Goal: Information Seeking & Learning: Learn about a topic

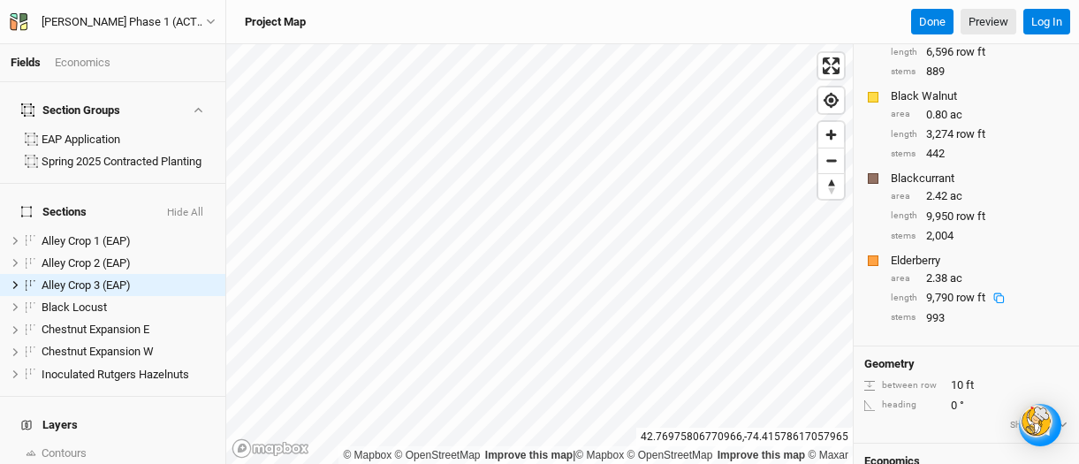
scroll to position [255, 0]
click at [923, 268] on div "area 2.38 ac" at bounding box center [980, 276] width 178 height 16
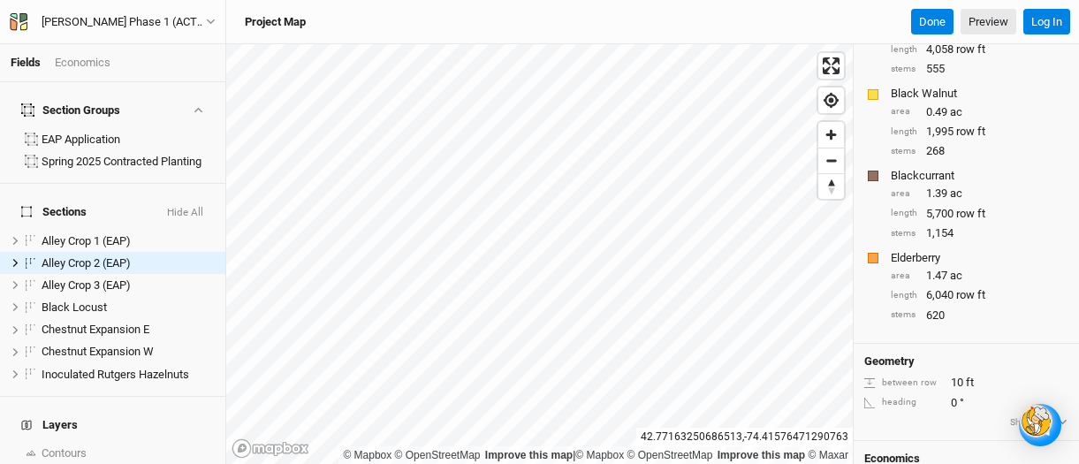
click at [876, 174] on div at bounding box center [873, 176] width 11 height 11
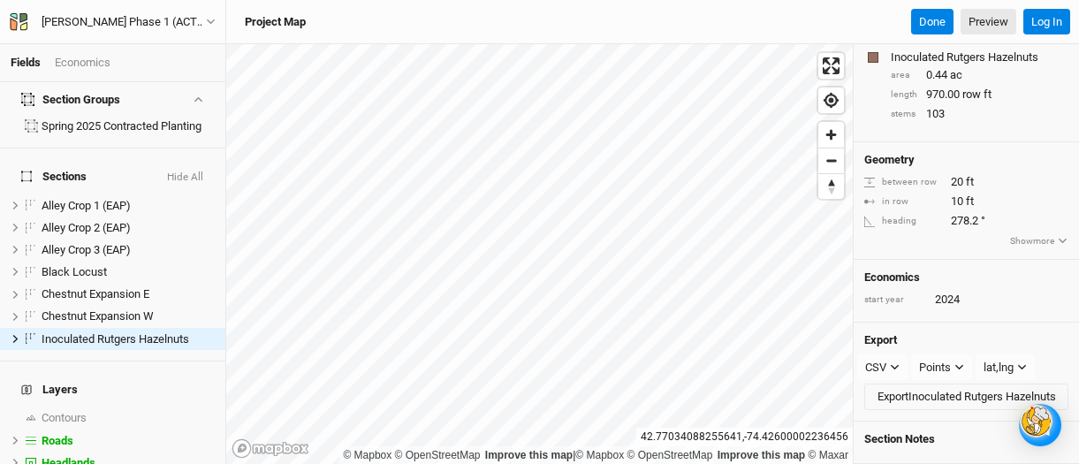
scroll to position [80, 0]
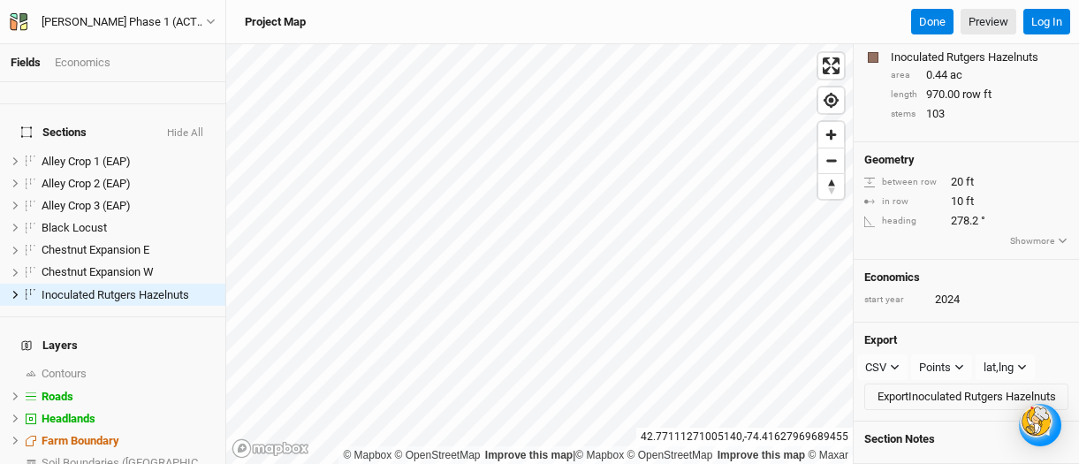
click at [950, 295] on div "2024" at bounding box center [947, 300] width 25 height 16
click at [79, 61] on div "Economics" at bounding box center [83, 63] width 56 height 16
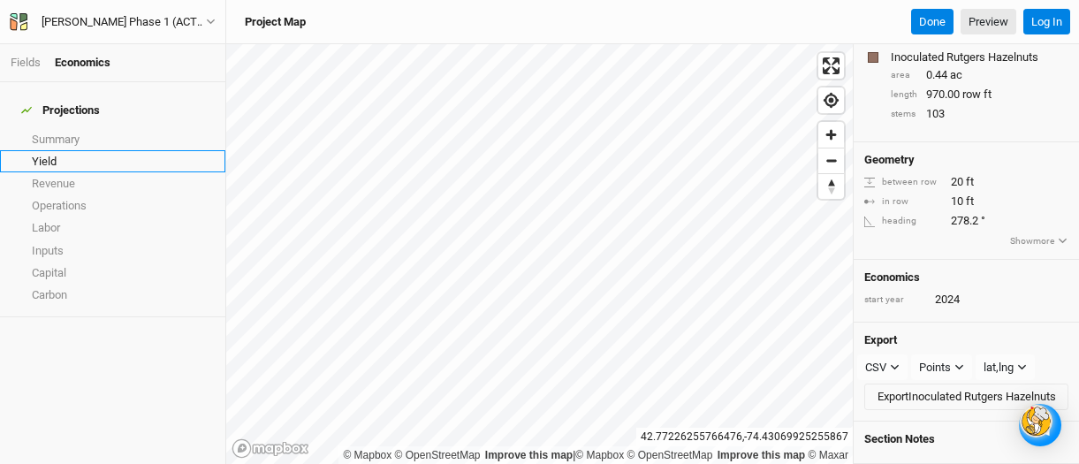
click at [48, 150] on link "Yield" at bounding box center [112, 161] width 225 height 22
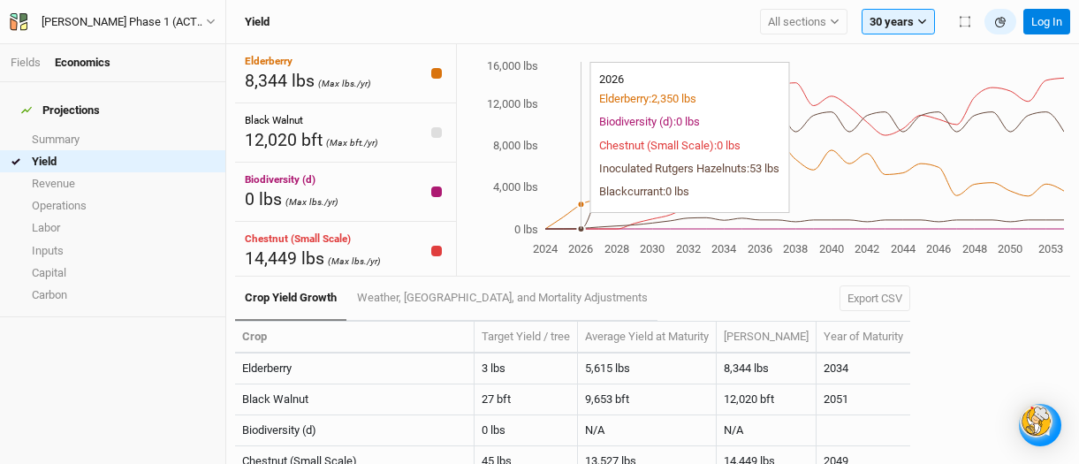
click at [575, 221] on icon "2024 2026 2028 2030 2032 2034 2036 2038 2040 2042 2044 2046 2048 2050 2053 0 lb…" at bounding box center [760, 158] width 607 height 202
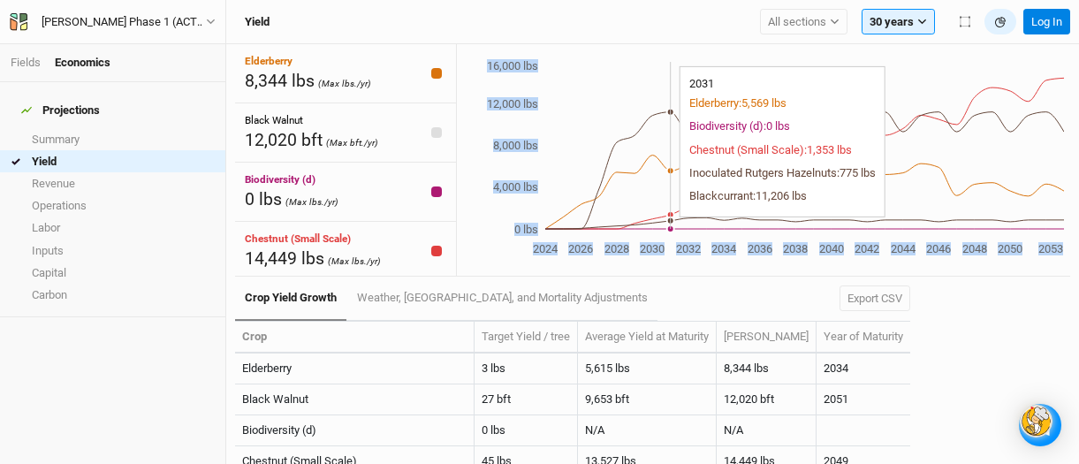
drag, startPoint x: 680, startPoint y: 226, endPoint x: 671, endPoint y: 226, distance: 9.7
click at [671, 226] on icon "2024 2026 2028 2030 2032 2034 2036 2038 2040 2042 2044 2046 2048 2050 2053 0 lb…" at bounding box center [760, 158] width 607 height 202
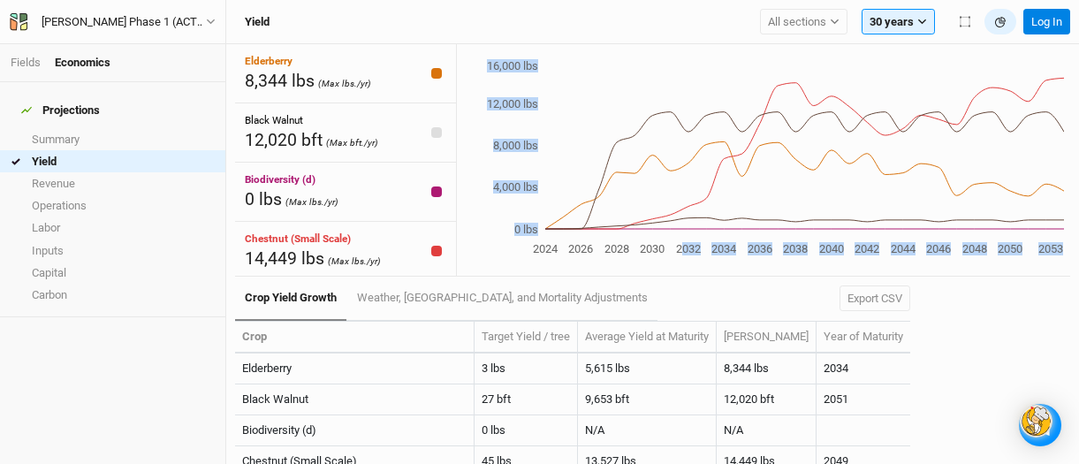
click at [711, 230] on icon "2024 2026 2028 2030 2032 2034 2036 2038 2040 2042 2044 2046 2048 2050 2053 0 lb…" at bounding box center [760, 158] width 607 height 202
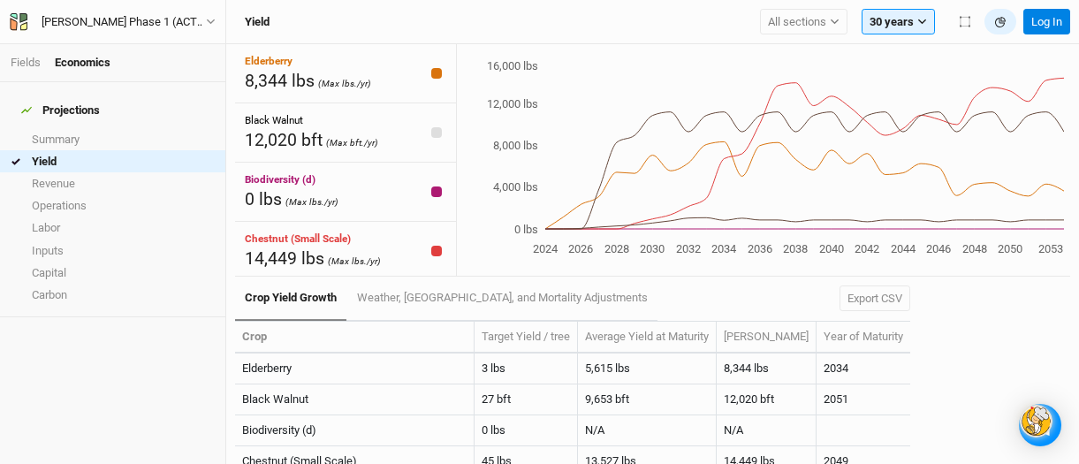
click at [707, 230] on icon "2024 2026 2028 2030 2032 2034 2036 2038 2040 2042 2044 2046 2048 2050 2053 0 lb…" at bounding box center [760, 158] width 607 height 202
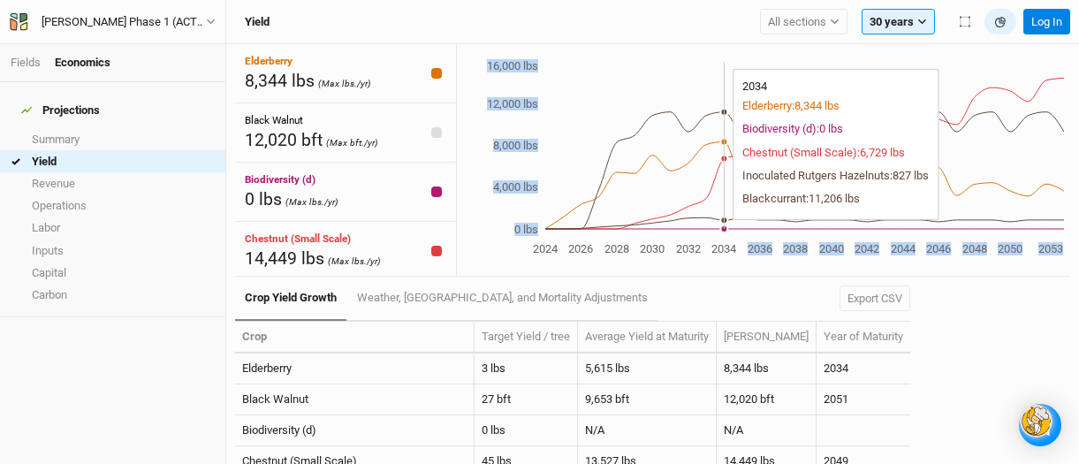
click at [736, 230] on icon "2024 2026 2028 2030 2032 2034 2036 2038 2040 2042 2044 2046 2048 2050 2053 0 lb…" at bounding box center [760, 158] width 607 height 202
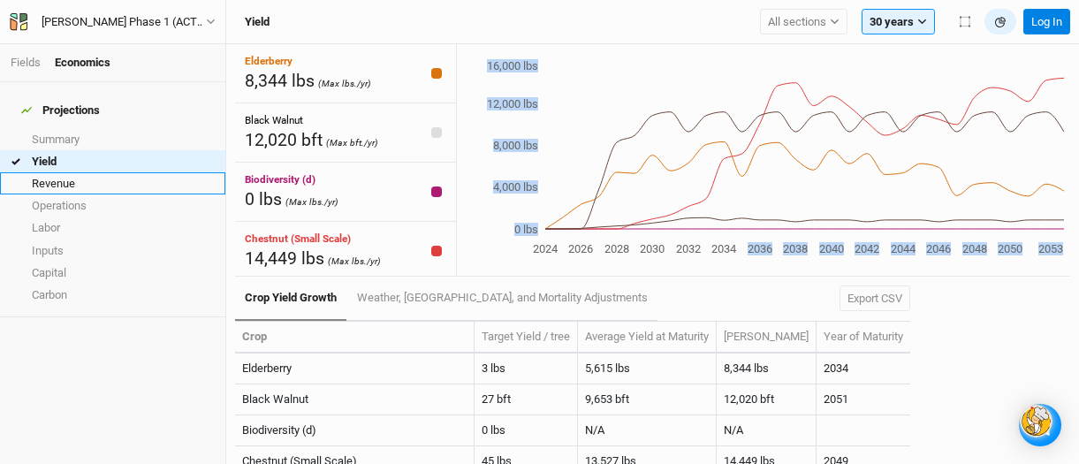
click at [50, 172] on link "Revenue" at bounding box center [112, 183] width 225 height 22
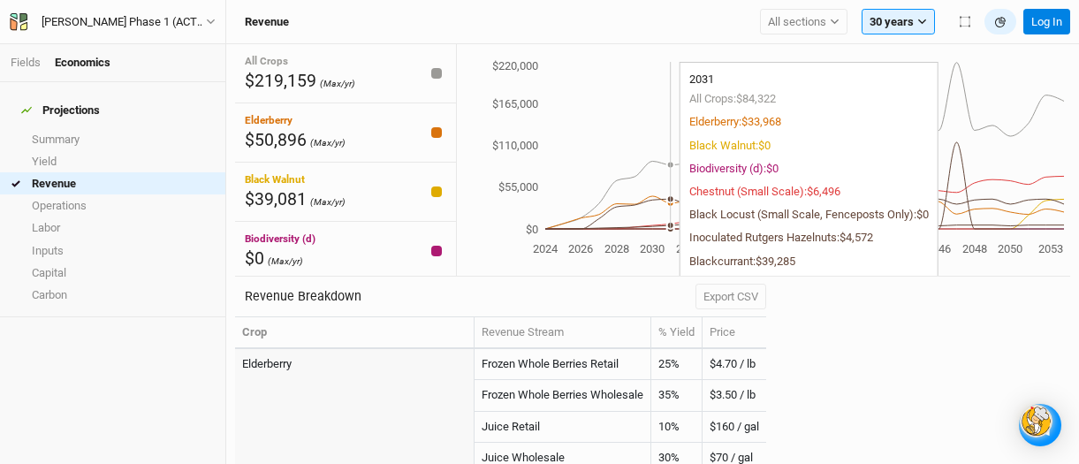
click at [672, 228] on circle at bounding box center [670, 225] width 7 height 7
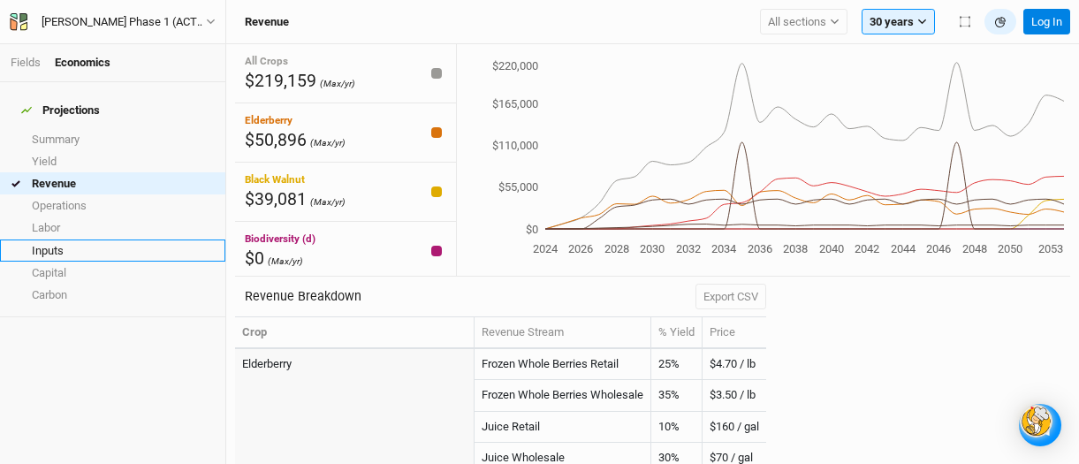
click at [38, 239] on link "Inputs" at bounding box center [112, 250] width 225 height 22
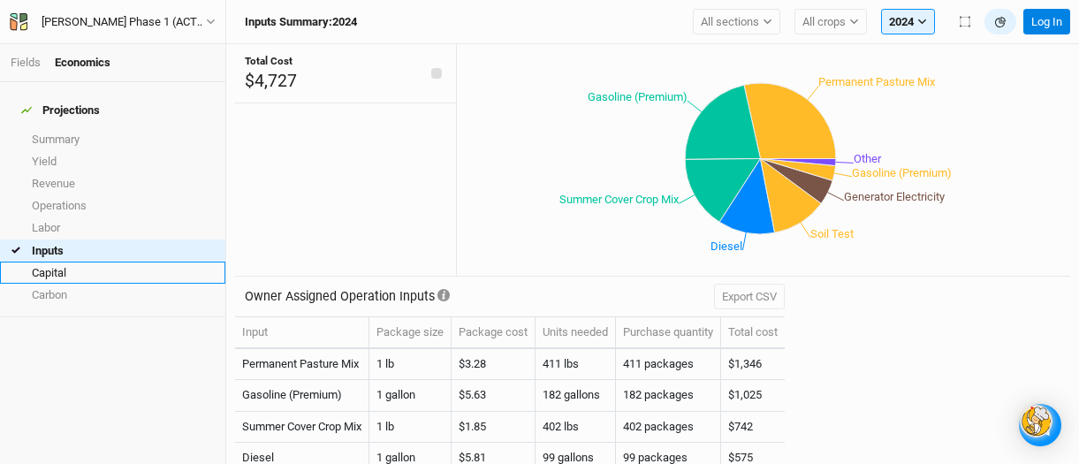
click at [36, 262] on link "Capital" at bounding box center [112, 273] width 225 height 22
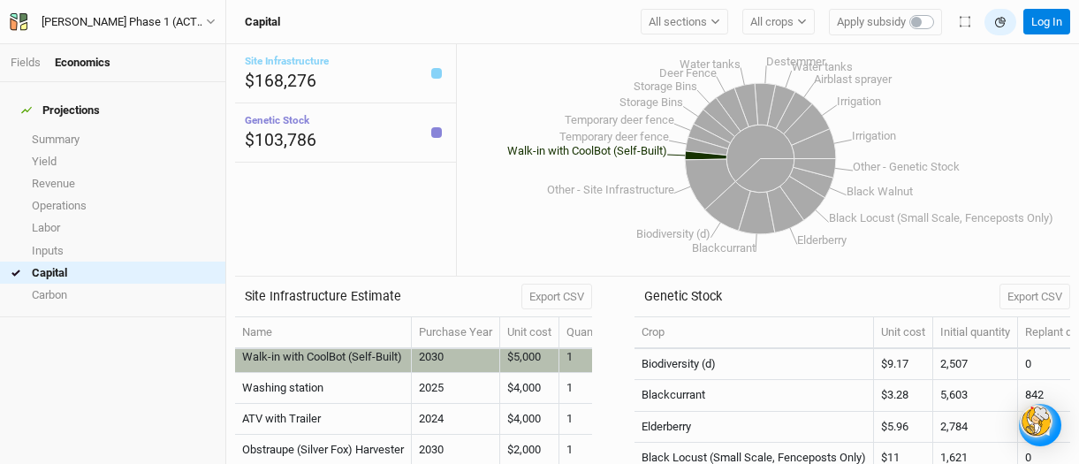
scroll to position [416, 0]
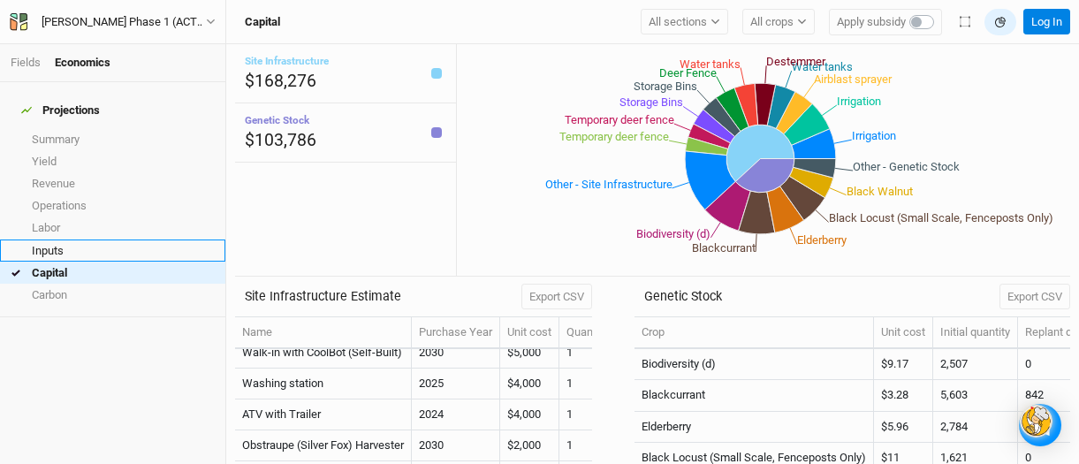
click at [67, 239] on link "Inputs" at bounding box center [112, 250] width 225 height 22
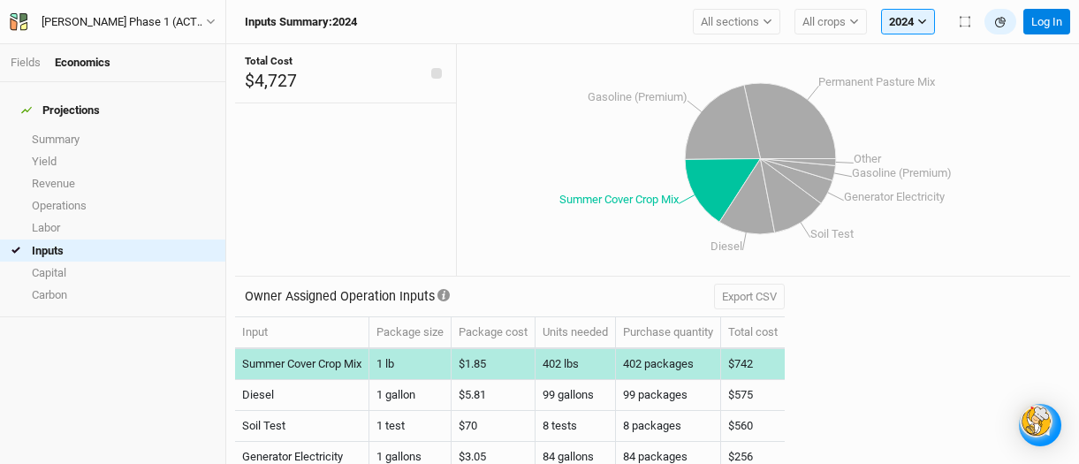
scroll to position [134, 0]
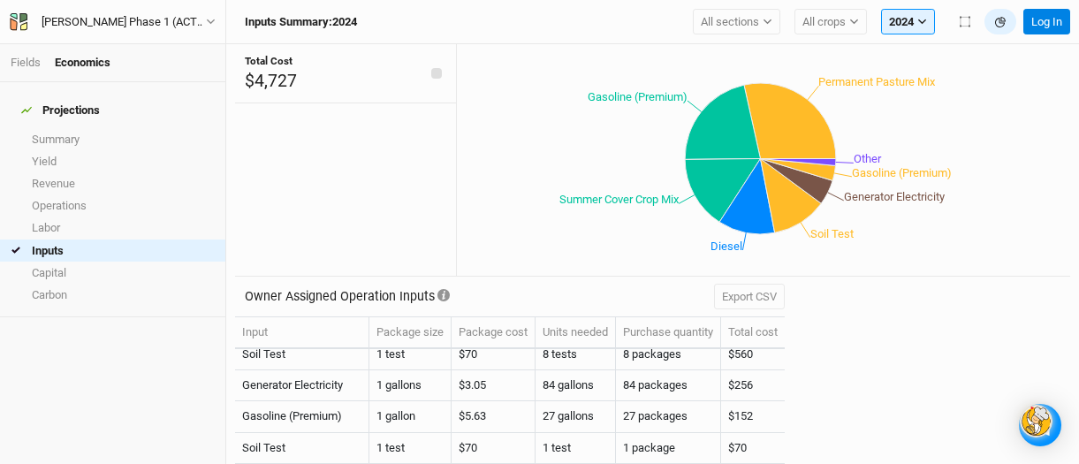
click at [874, 325] on div "Owner Assigned Operation Inputs Export CSV Input Package size Package cost Unit…" at bounding box center [652, 371] width 835 height 188
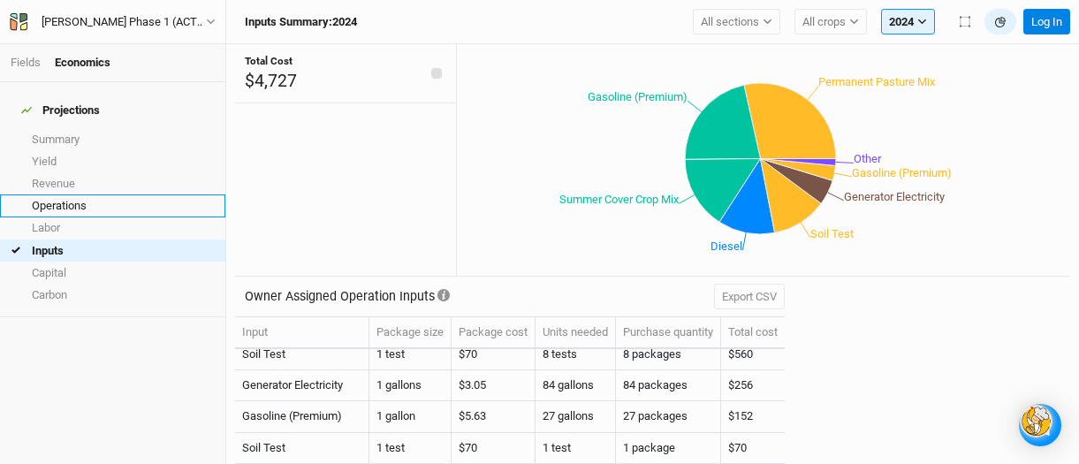
click at [66, 194] on link "Operations" at bounding box center [112, 205] width 225 height 22
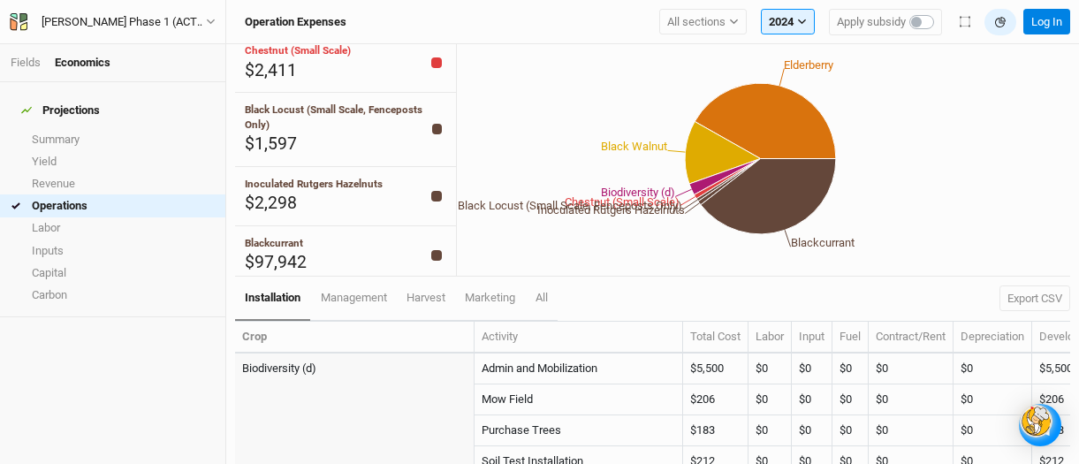
scroll to position [257, 0]
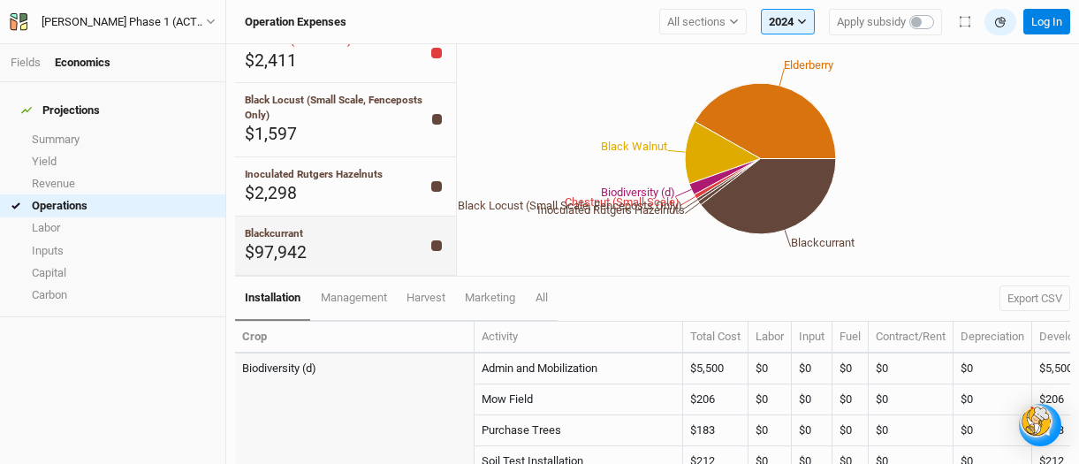
click at [283, 244] on span "$97,942" at bounding box center [276, 252] width 62 height 20
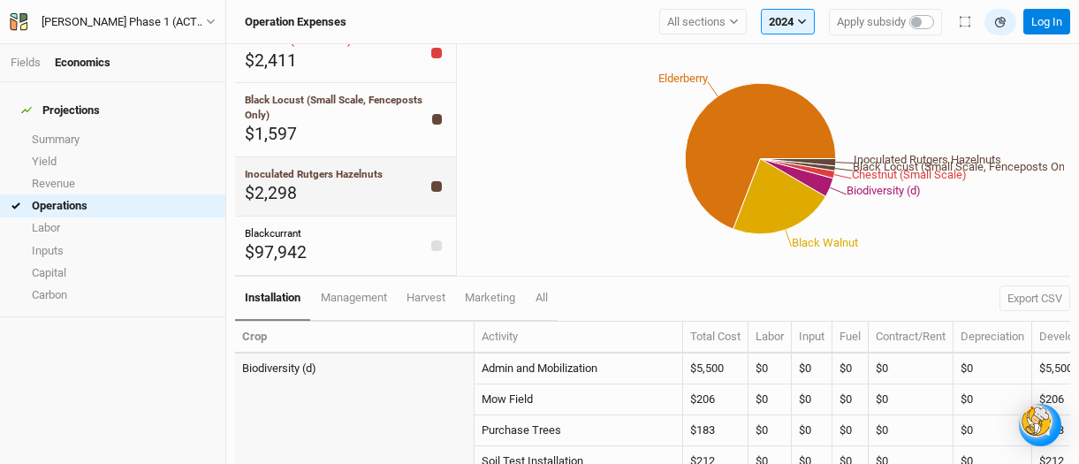
click at [349, 175] on span "Inoculated Rutgers Hazelnuts" at bounding box center [314, 174] width 138 height 12
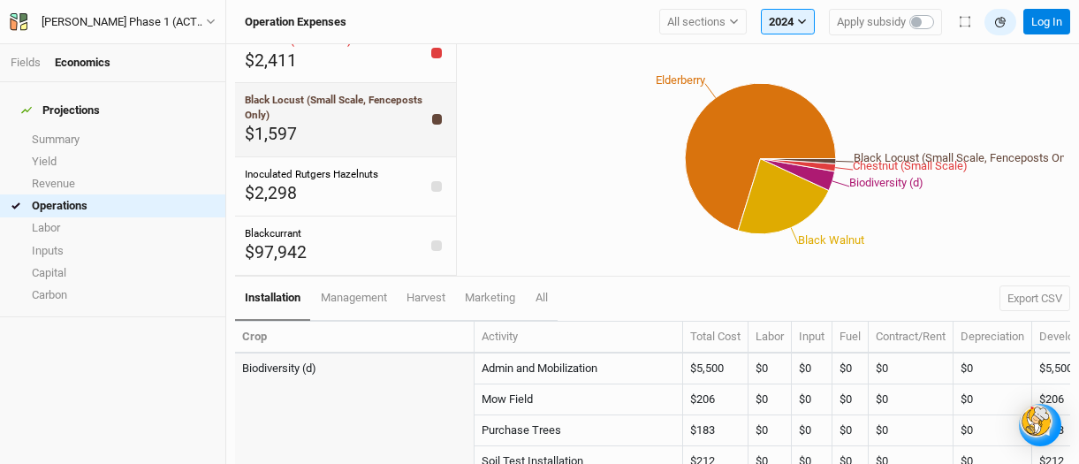
click at [323, 103] on span "Black Locust (Small Scale, Fenceposts Only)" at bounding box center [334, 107] width 178 height 27
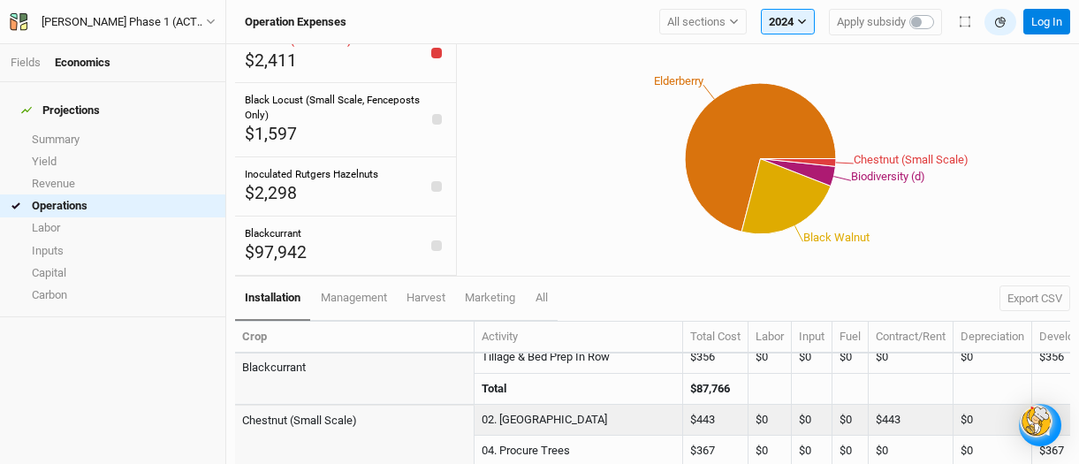
scroll to position [1102, 0]
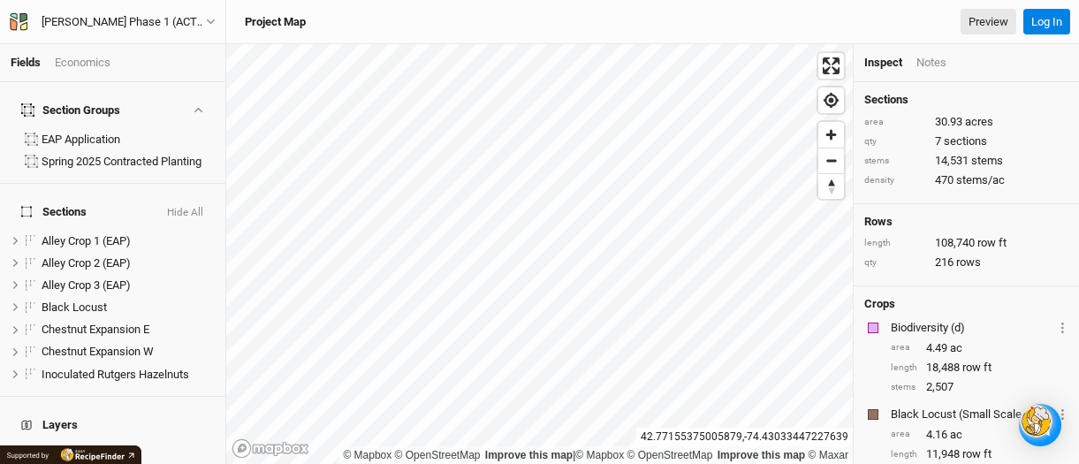
click at [92, 56] on div "Economics" at bounding box center [83, 63] width 56 height 16
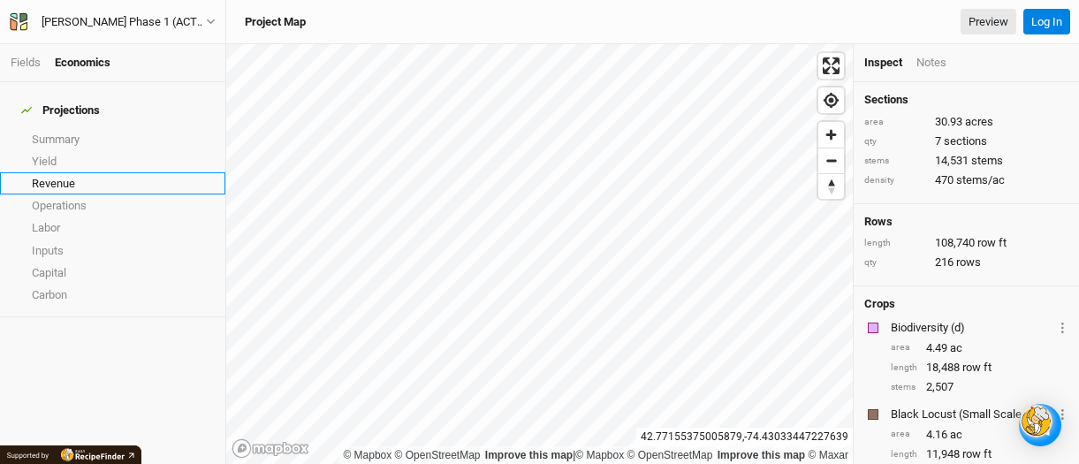
click at [74, 172] on link "Revenue" at bounding box center [112, 183] width 225 height 22
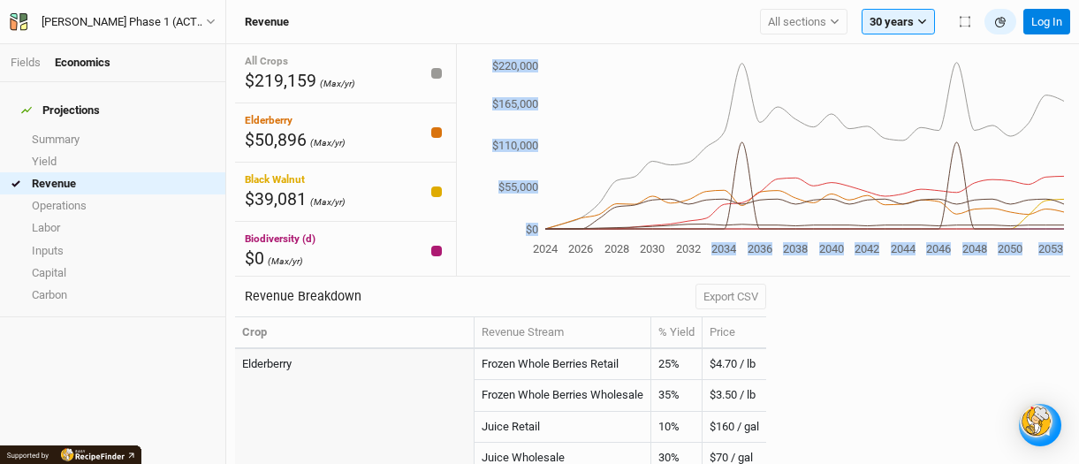
drag, startPoint x: 740, startPoint y: 229, endPoint x: 710, endPoint y: 230, distance: 29.2
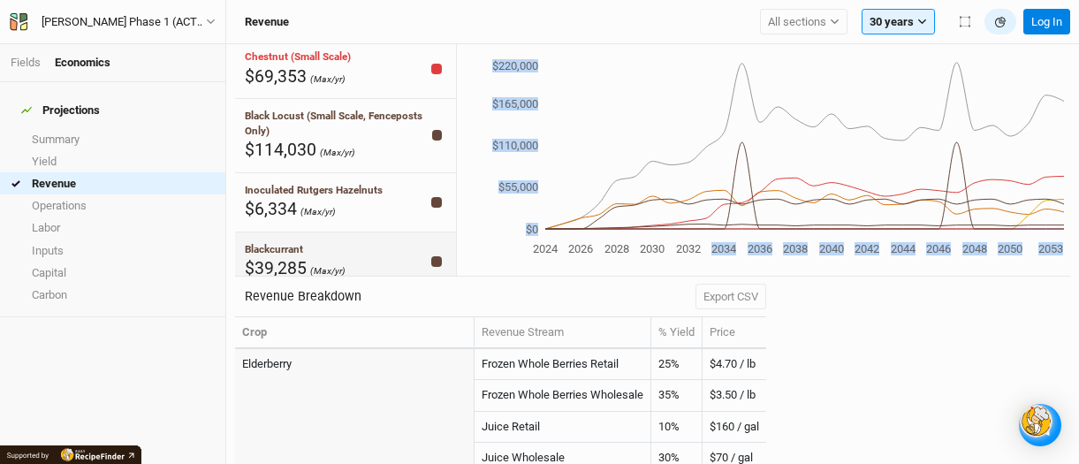
scroll to position [238, 0]
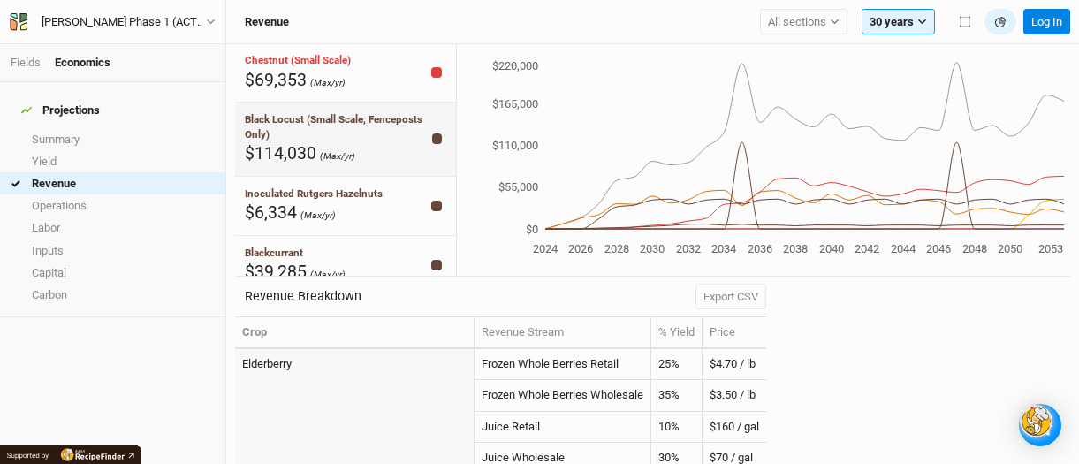
click at [323, 121] on span "Black Locust (Small Scale, Fenceposts Only)" at bounding box center [334, 126] width 178 height 27
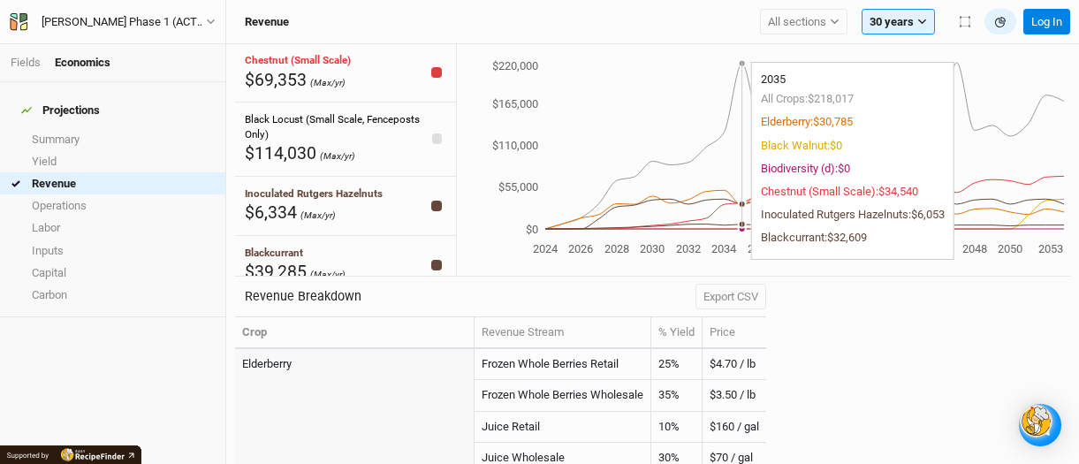
click at [744, 80] on icon "2024 2026 2028 2030 2032 2034 2036 2038 2040 2042 2044 2046 2048 2050 2053 $0 $…" at bounding box center [760, 158] width 607 height 202
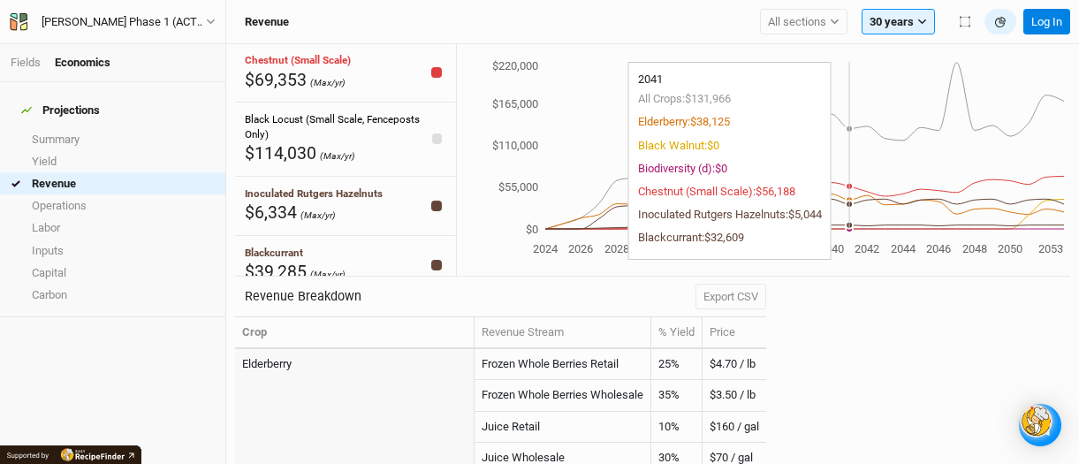
click at [860, 216] on icon "2024 2026 2028 2030 2032 2034 2036 2038 2040 2042 2044 2046 2048 2050 2053 $0 $…" at bounding box center [760, 158] width 607 height 202
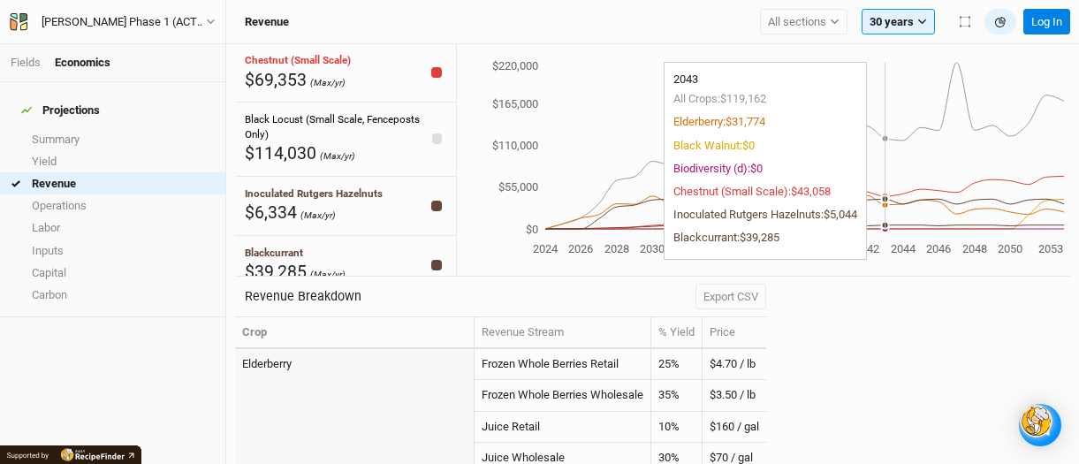
click at [880, 216] on icon "2024 2026 2028 2030 2032 2034 2036 2038 2040 2042 2044 2046 2048 2050 2053 $0 $…" at bounding box center [760, 158] width 607 height 202
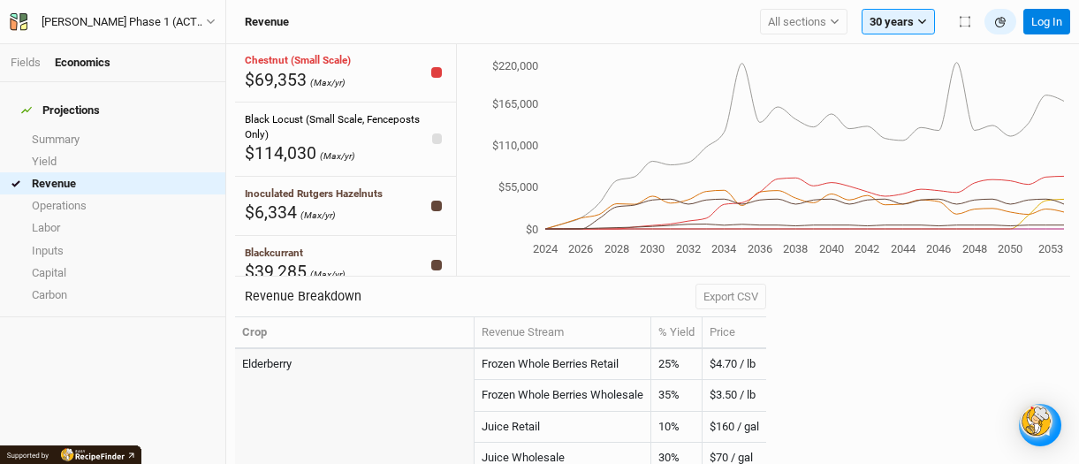
click at [1067, 217] on div "2024 2026 2028 2030 2032 2034 2036 2038 2040 2042 2044 2046 2048 2050 2053 $0 $…" at bounding box center [763, 160] width 614 height 232
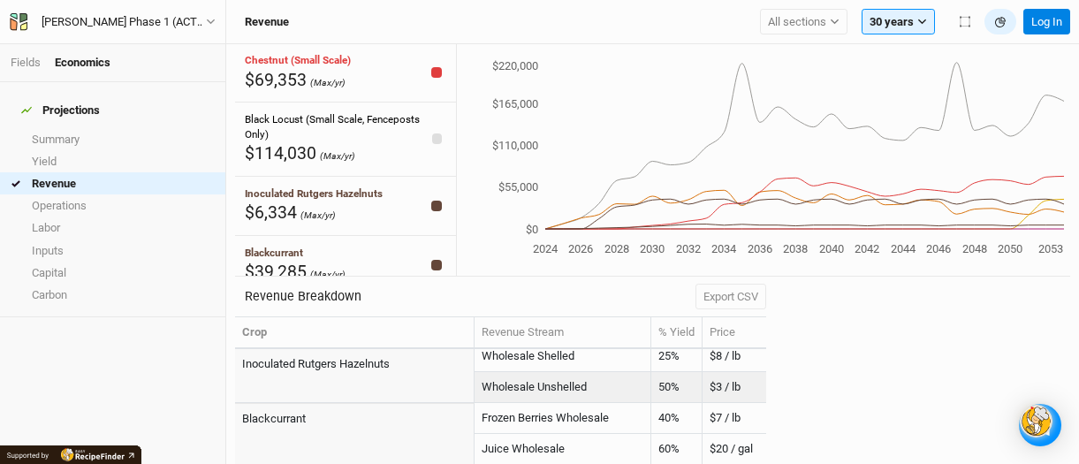
scroll to position [414, 0]
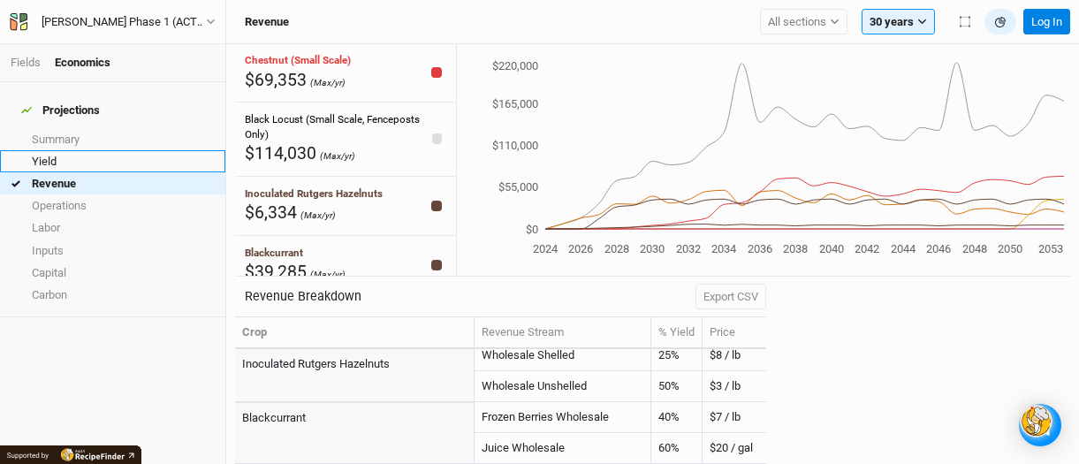
click at [71, 150] on link "Yield" at bounding box center [112, 161] width 225 height 22
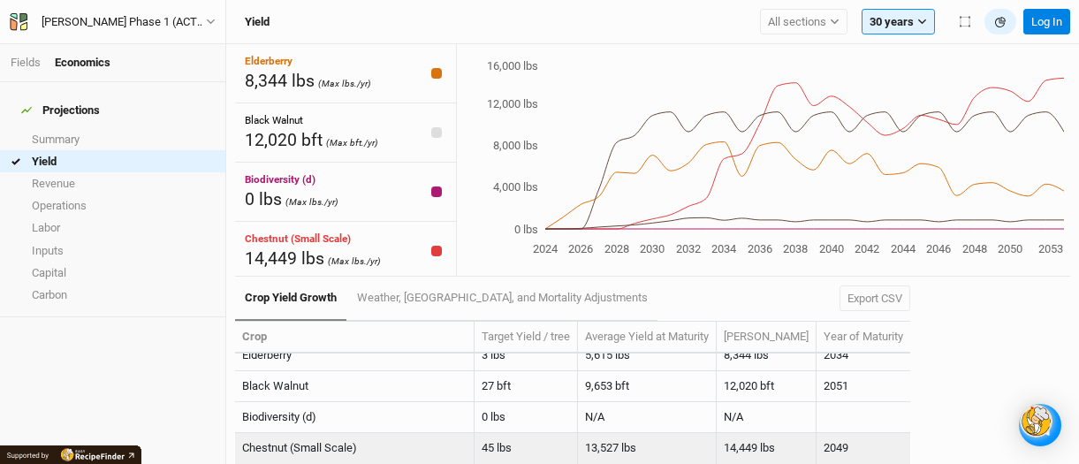
scroll to position [11, 0]
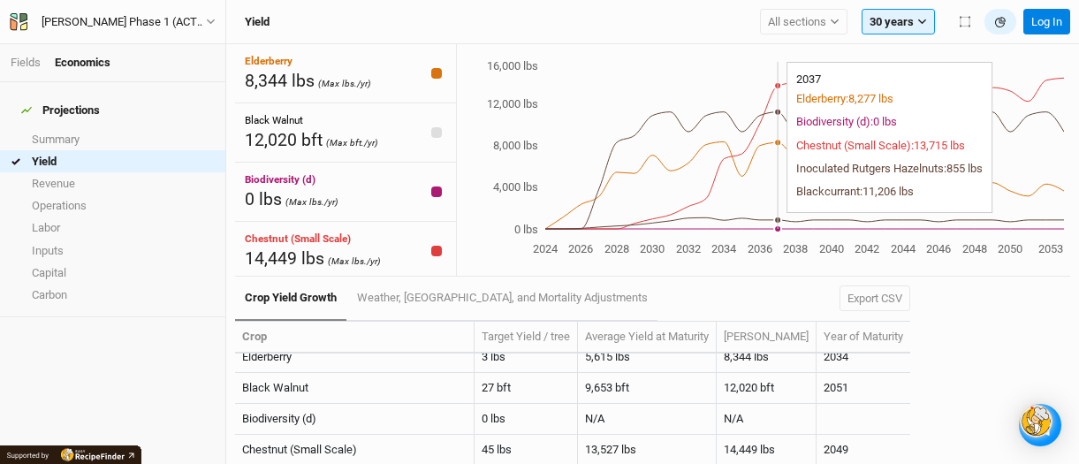
click at [781, 118] on icon "2024 2026 2028 2030 2032 2034 2036 2038 2040 2042 2044 2046 2048 2050 2053 0 lb…" at bounding box center [760, 158] width 607 height 202
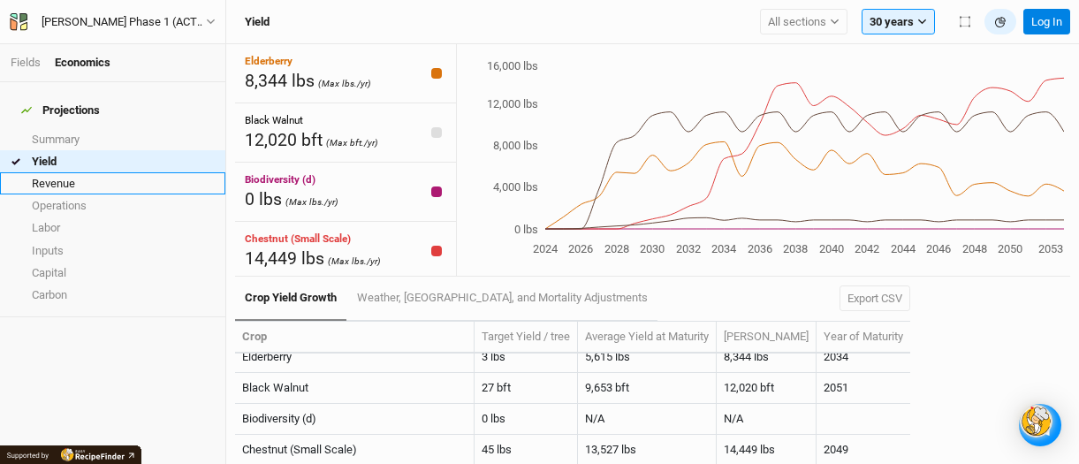
click at [65, 172] on link "Revenue" at bounding box center [112, 183] width 225 height 22
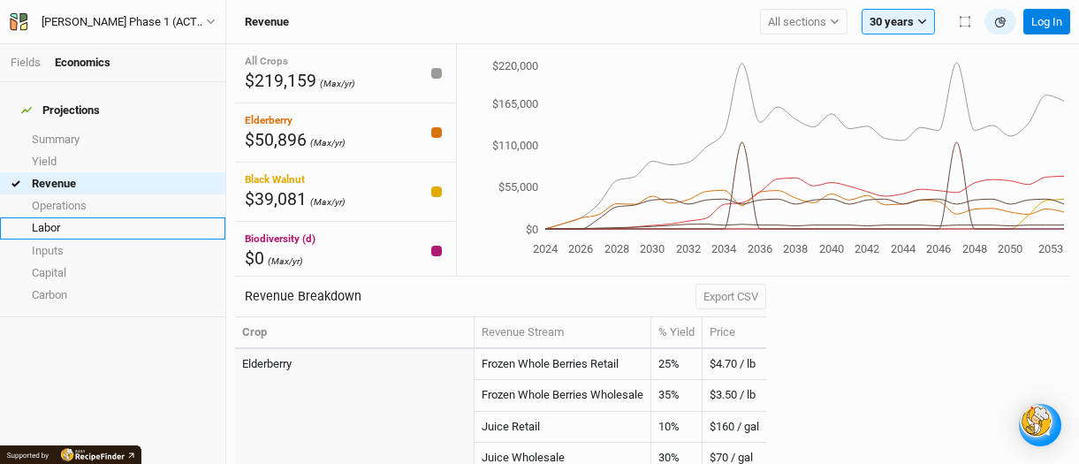
click at [42, 217] on link "Labor" at bounding box center [112, 228] width 225 height 22
